Goal: Task Accomplishment & Management: Manage account settings

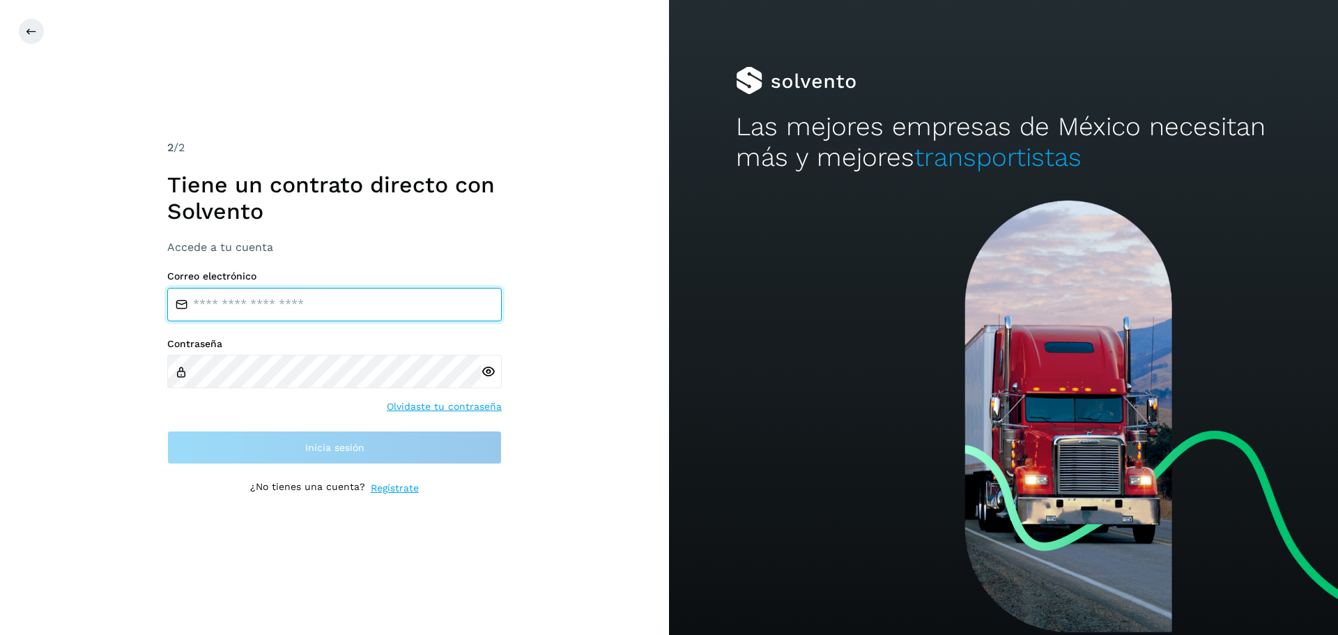
type input "**********"
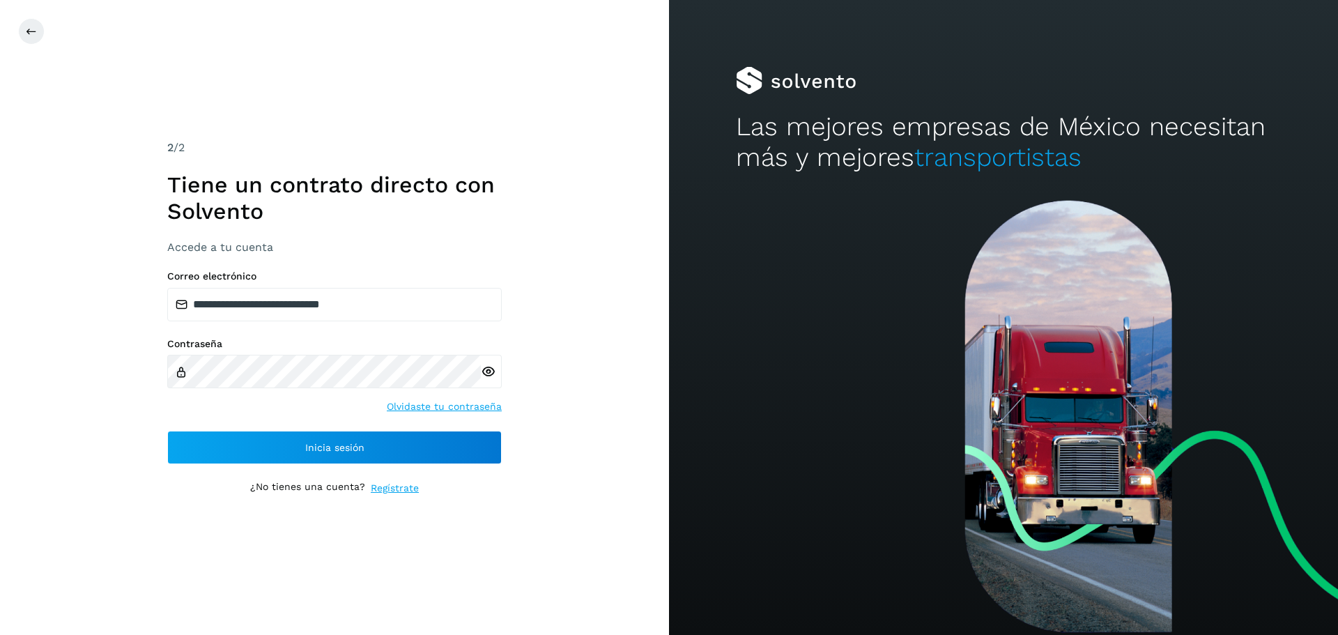
drag, startPoint x: 151, startPoint y: 406, endPoint x: 174, endPoint y: 418, distance: 26.2
click at [151, 406] on div "**********" at bounding box center [334, 317] width 669 height 635
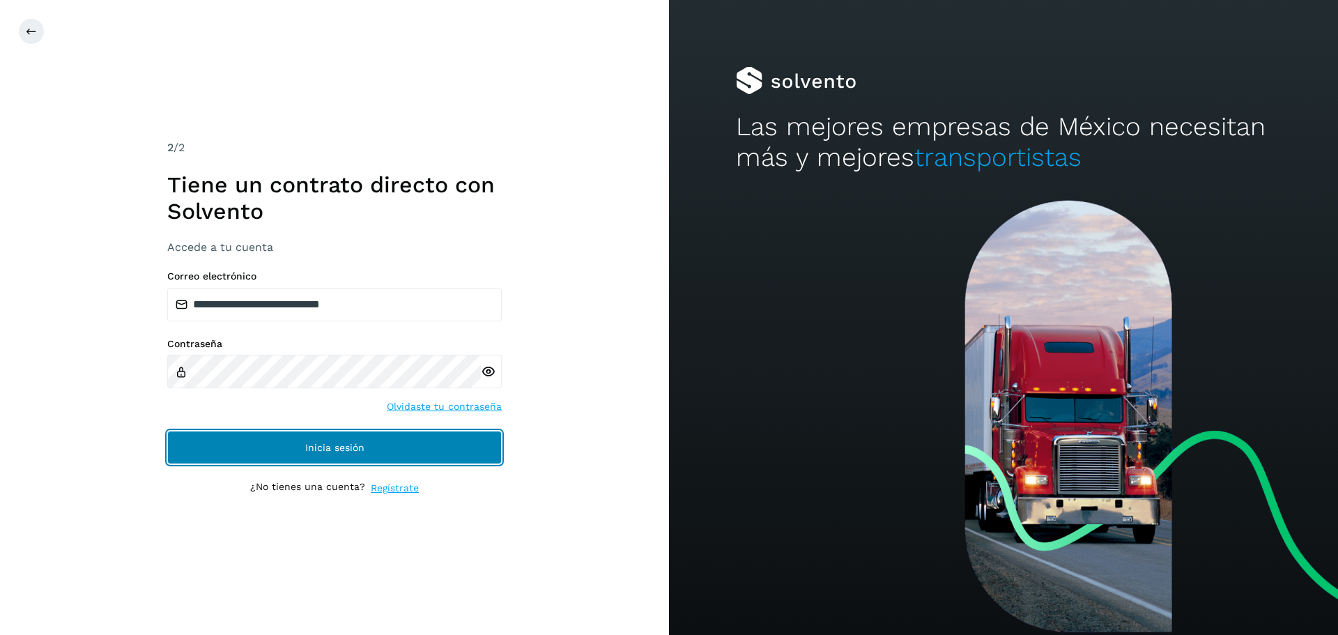
click at [199, 440] on button "Inicia sesión" at bounding box center [334, 447] width 335 height 33
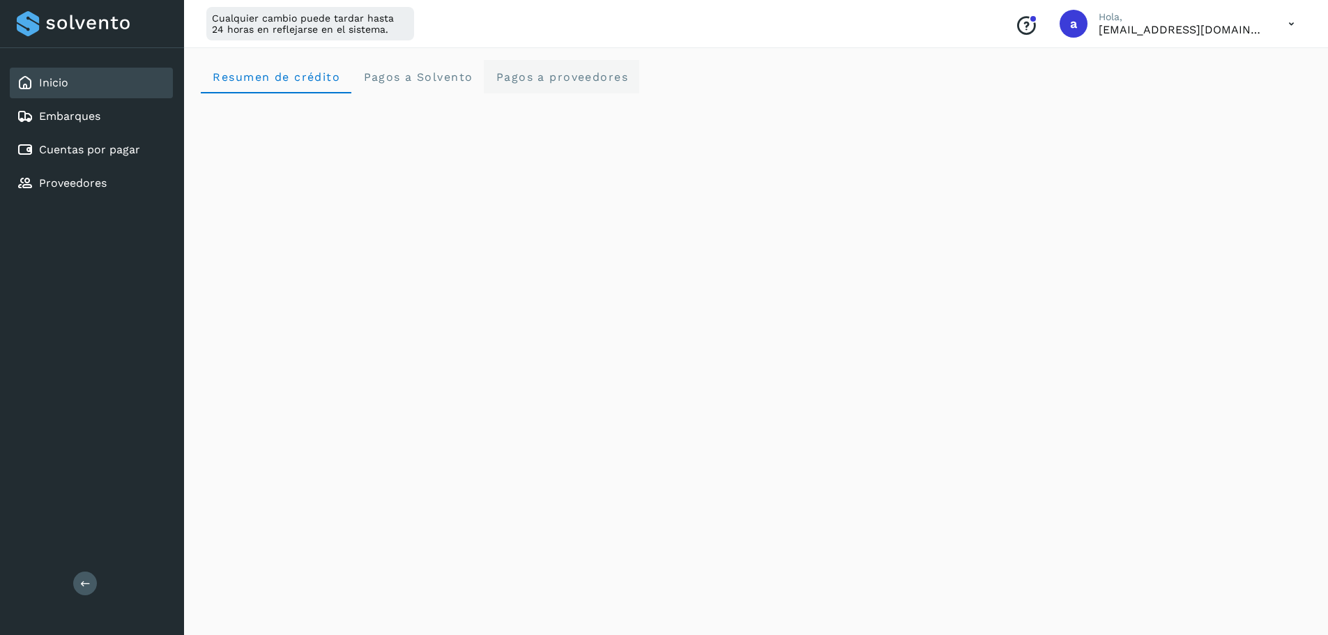
click at [538, 77] on span "Pagos a proveedores" at bounding box center [561, 76] width 133 height 13
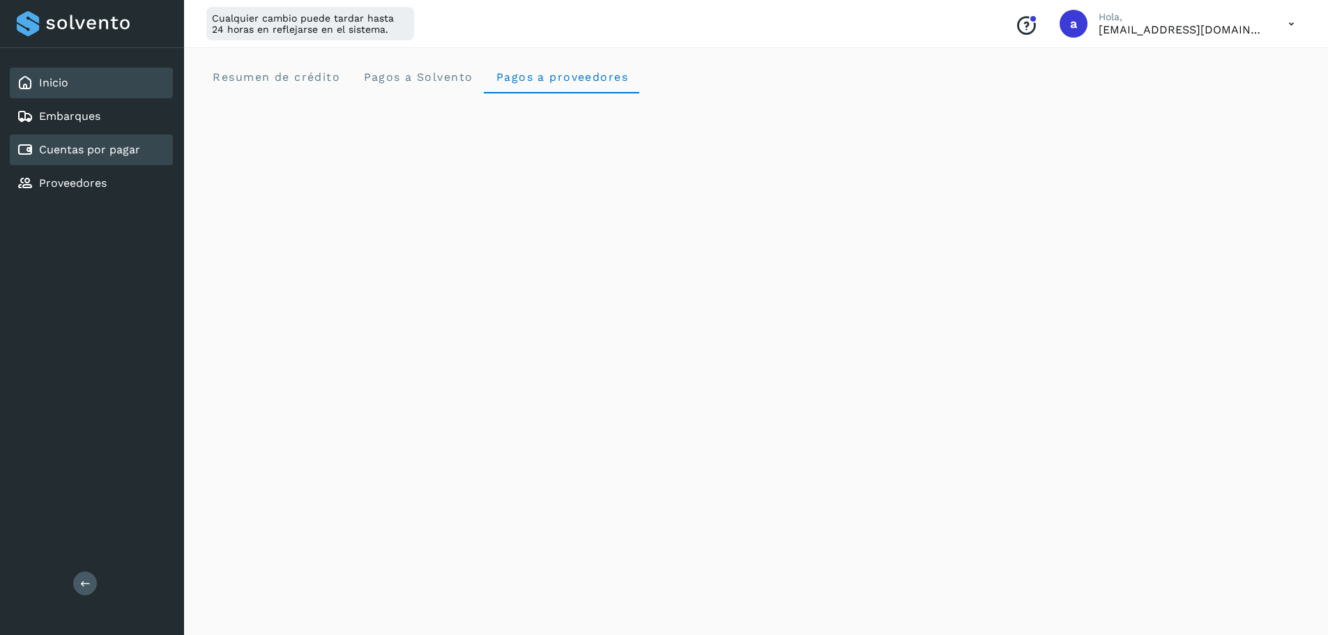
click at [86, 159] on div "Cuentas por pagar" at bounding box center [91, 150] width 163 height 31
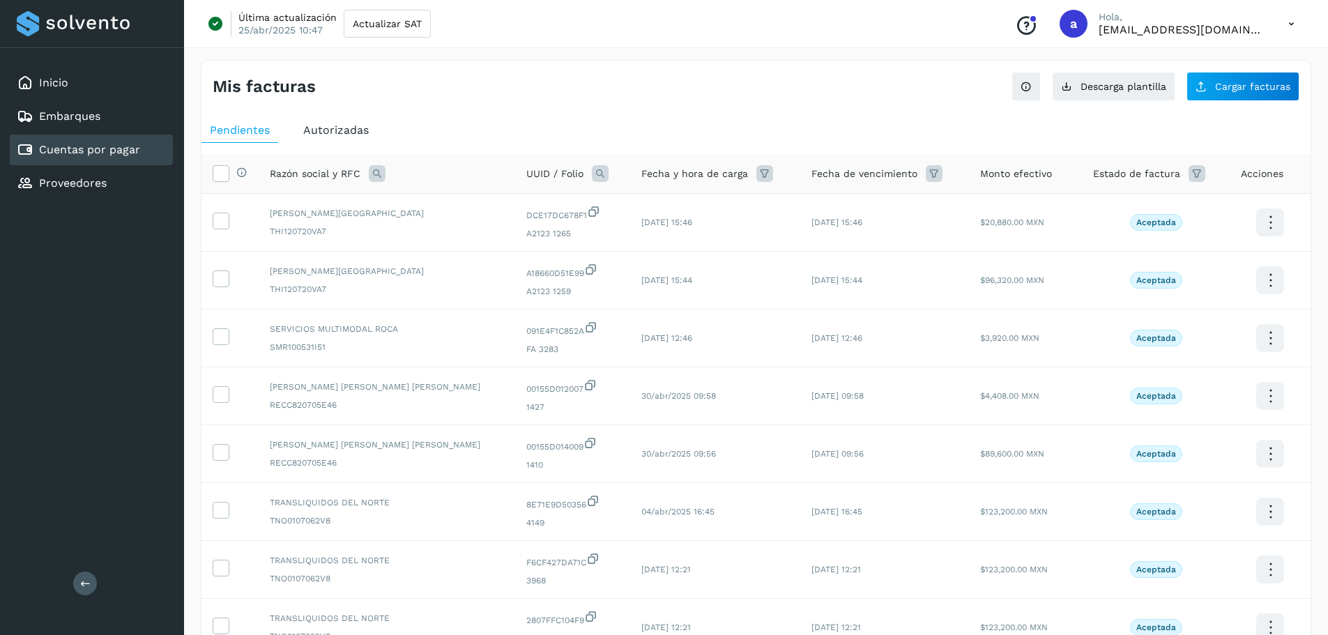
click at [327, 132] on span "Autorizadas" at bounding box center [336, 129] width 66 height 13
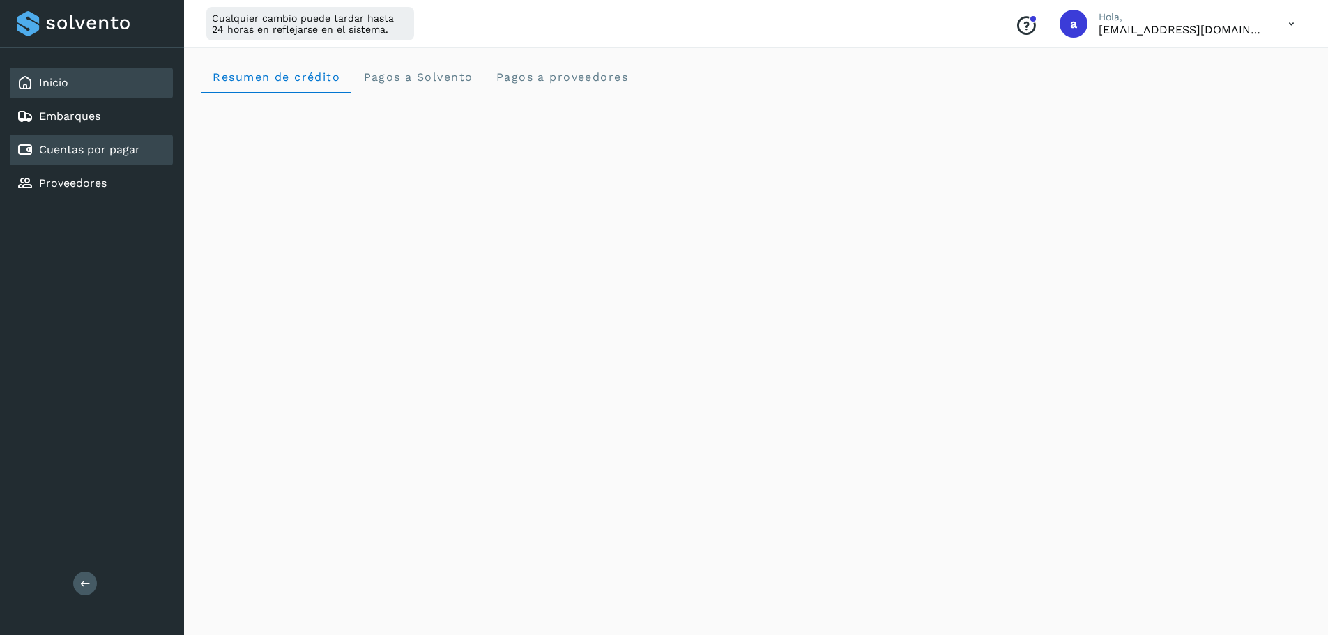
click at [111, 161] on div "Cuentas por pagar" at bounding box center [91, 150] width 163 height 31
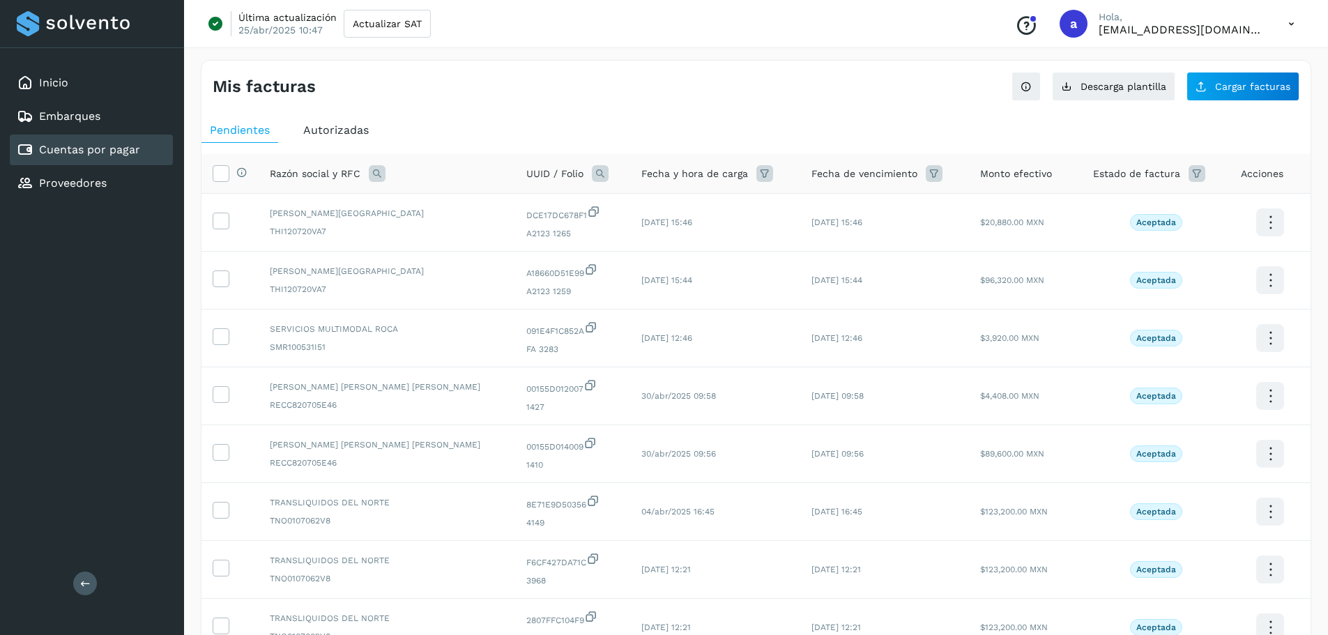
click at [353, 135] on span "Autorizadas" at bounding box center [336, 129] width 66 height 13
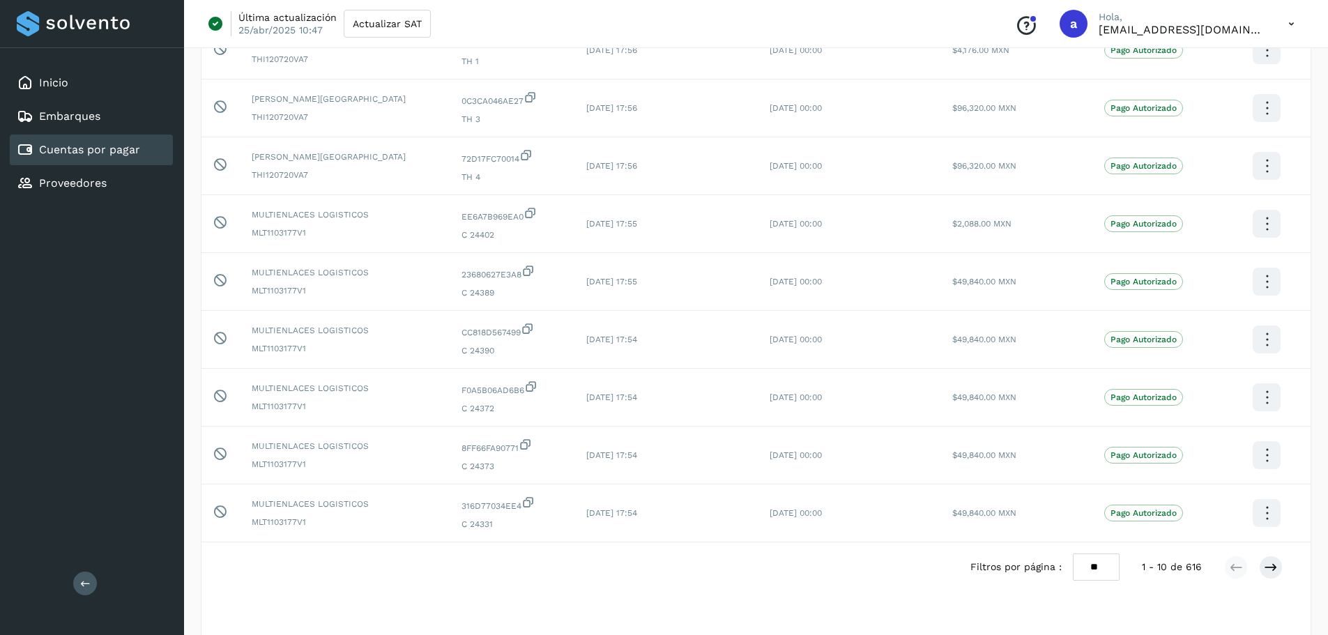
scroll to position [256, 0]
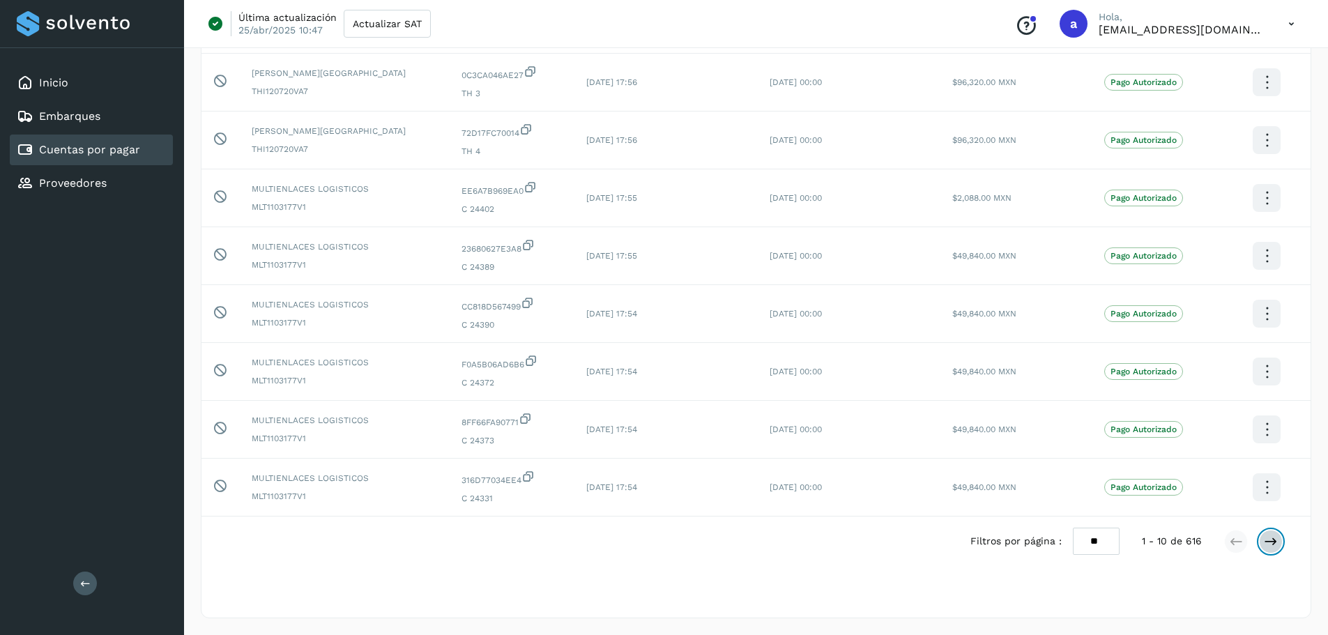
click at [1271, 543] on icon at bounding box center [1271, 542] width 14 height 14
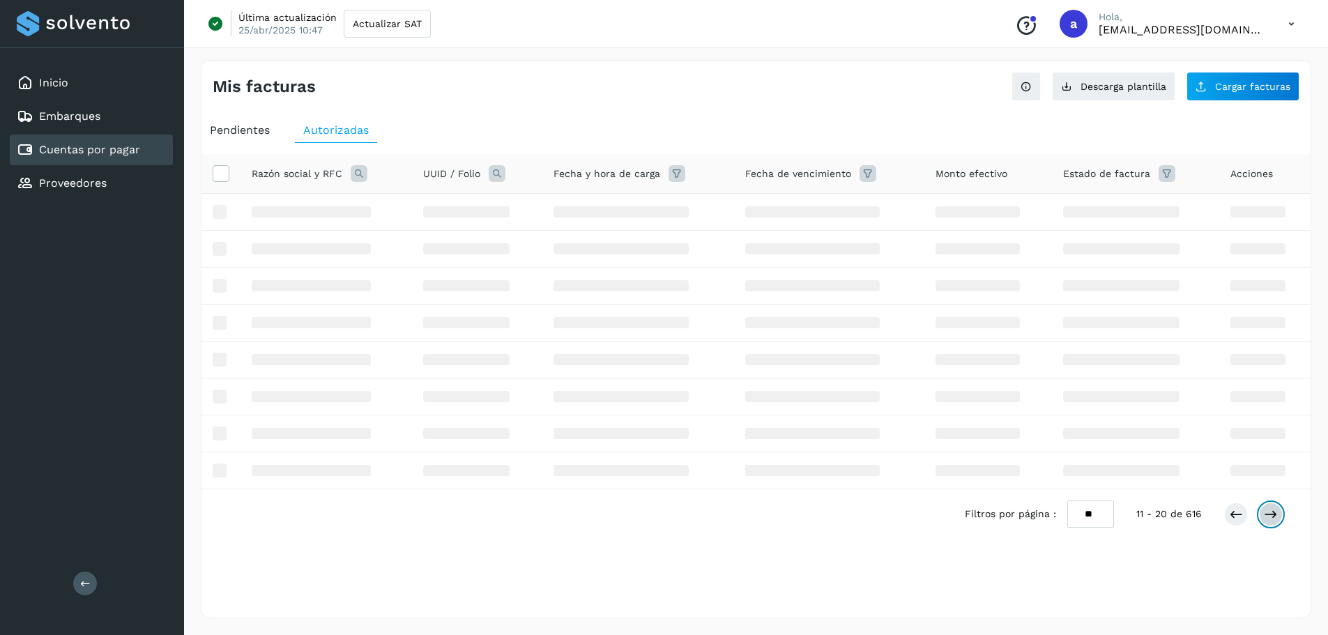
scroll to position [0, 0]
